Goal: Check status: Check status

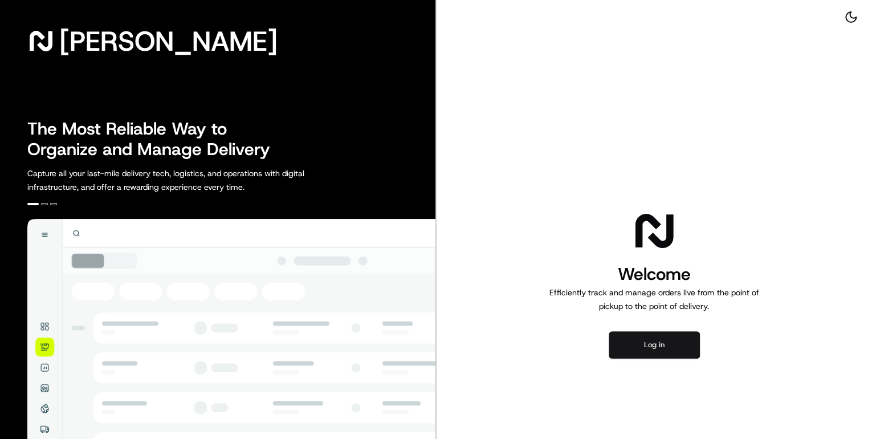
click at [659, 344] on button "Log in" at bounding box center [653, 344] width 91 height 27
